Goal: Task Accomplishment & Management: Complete application form

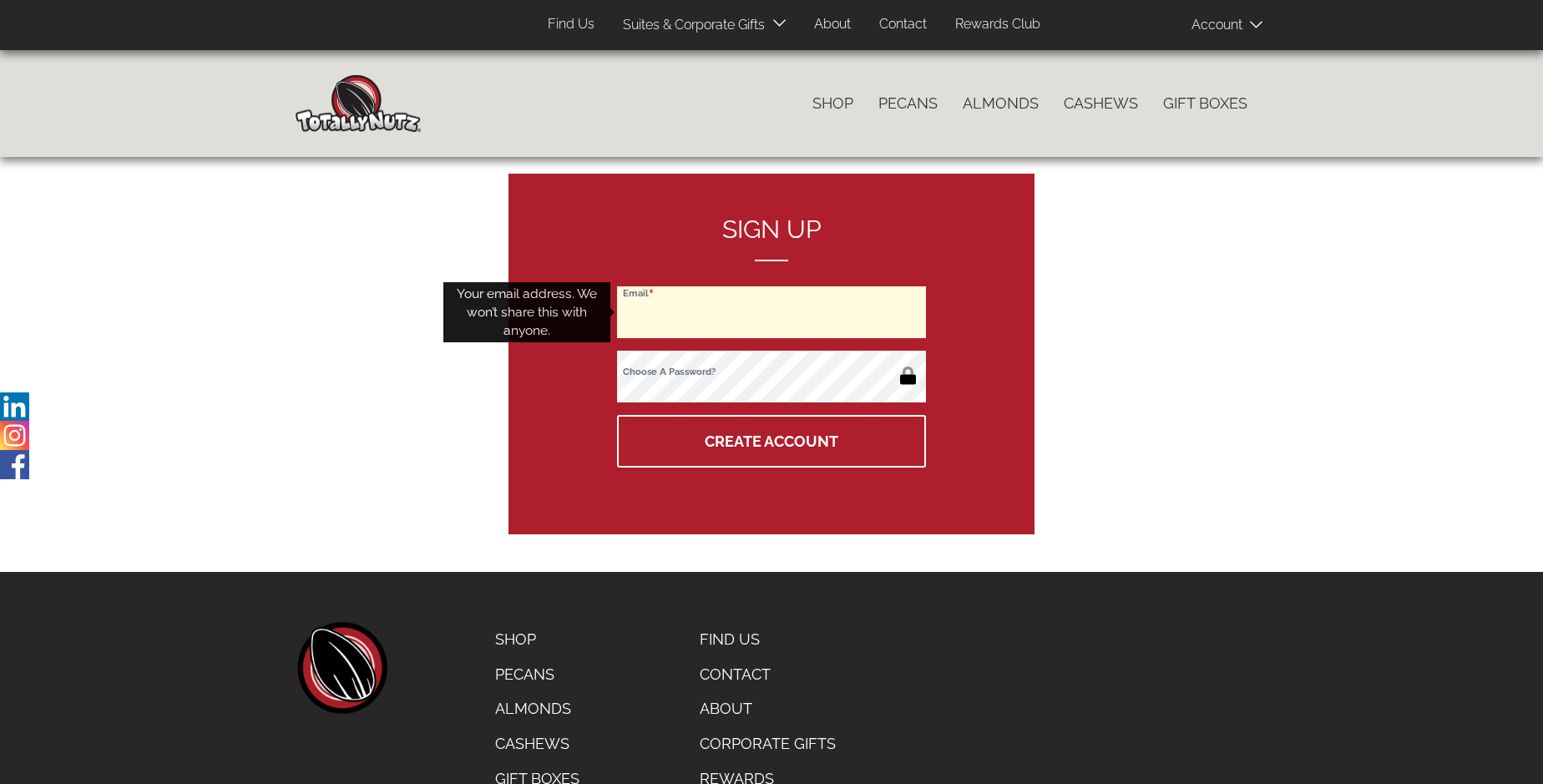
click at [771, 312] on input "Email" at bounding box center [771, 312] width 309 height 52
type input "[EMAIL_ADDRESS][PERSON_NAME][DOMAIN_NAME]"
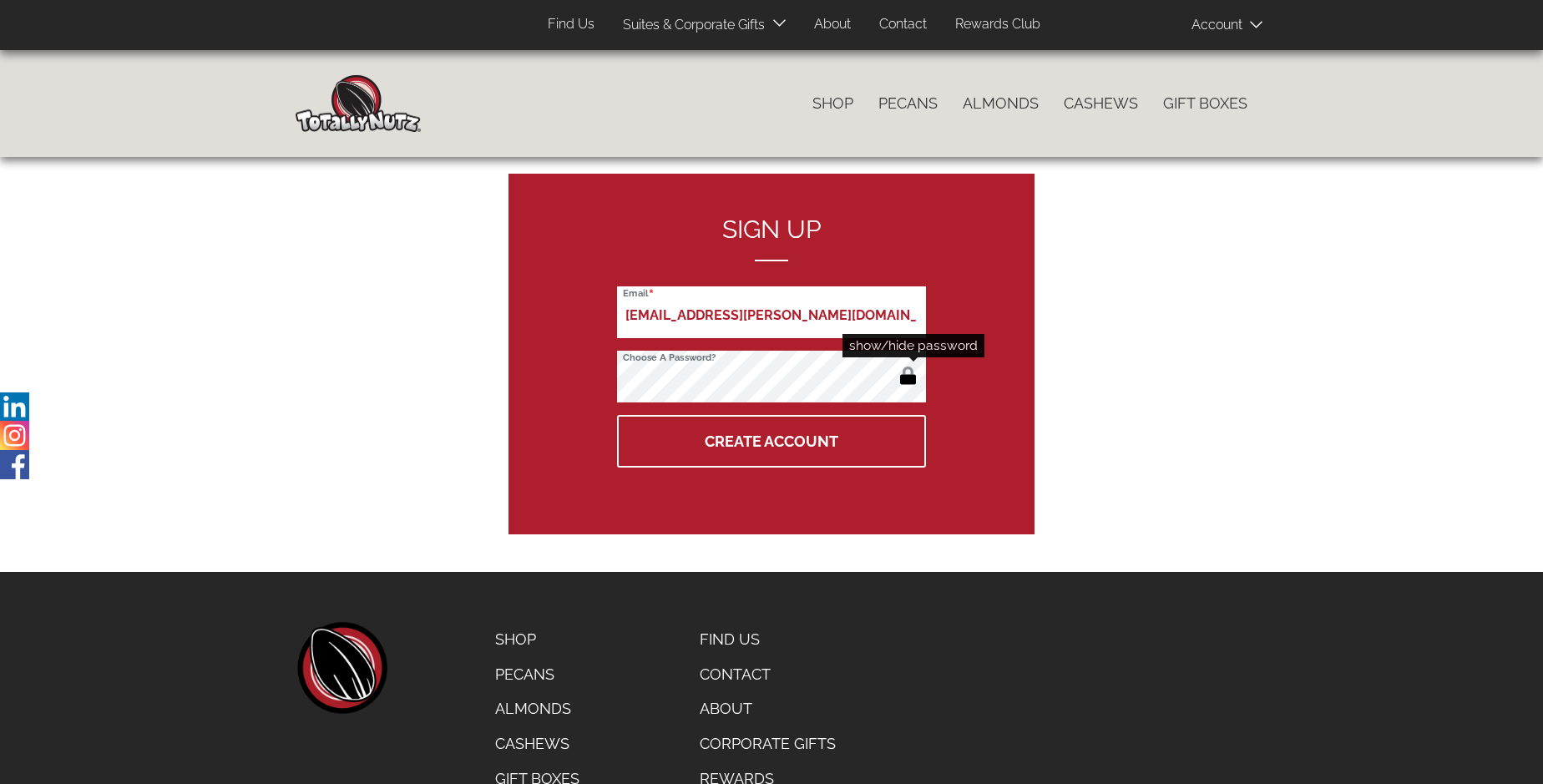
click at [908, 377] on button "button" at bounding box center [908, 377] width 27 height 26
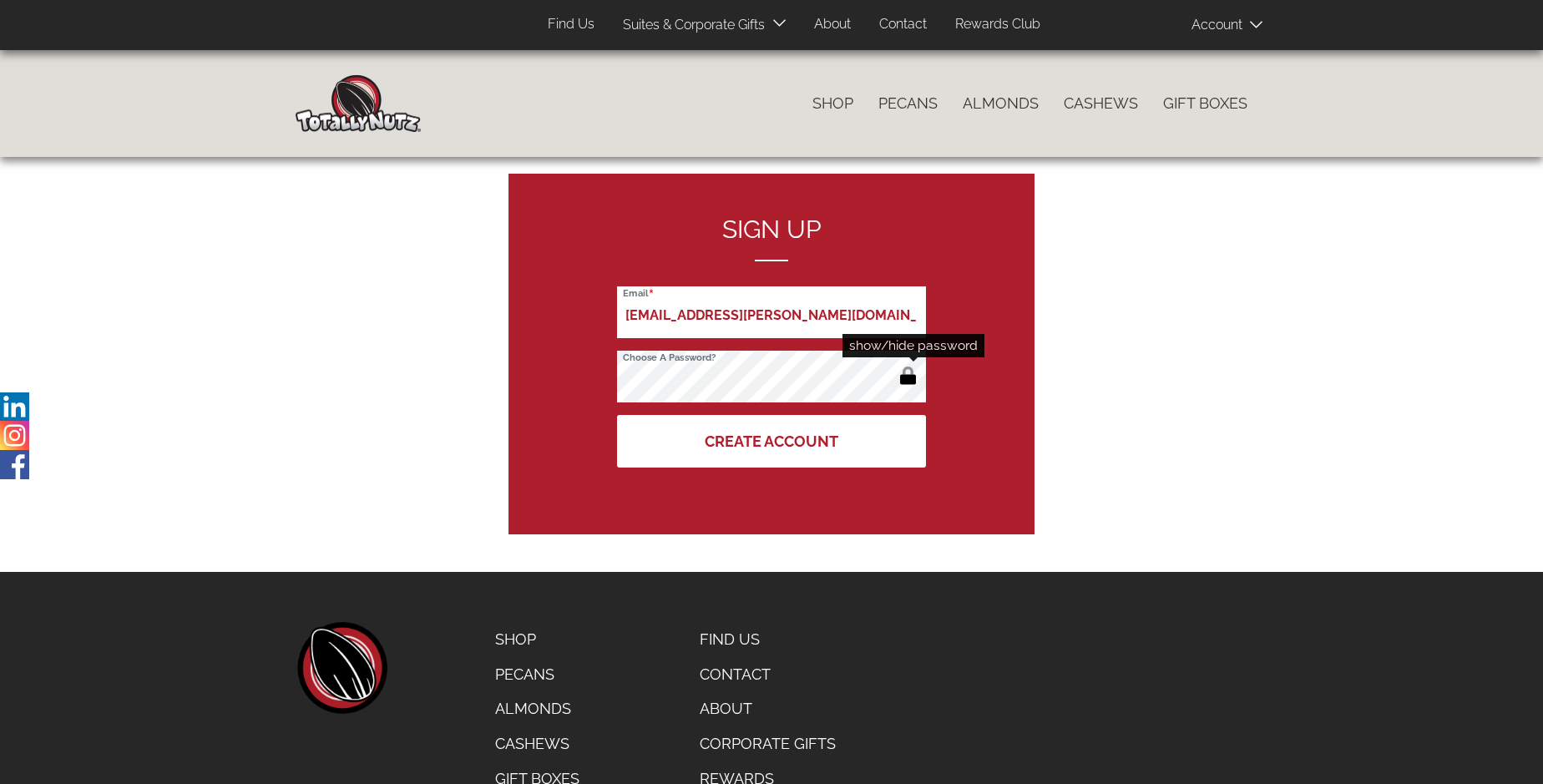
click at [771, 440] on button "Create Account" at bounding box center [771, 441] width 309 height 53
